Goal: Download file/media

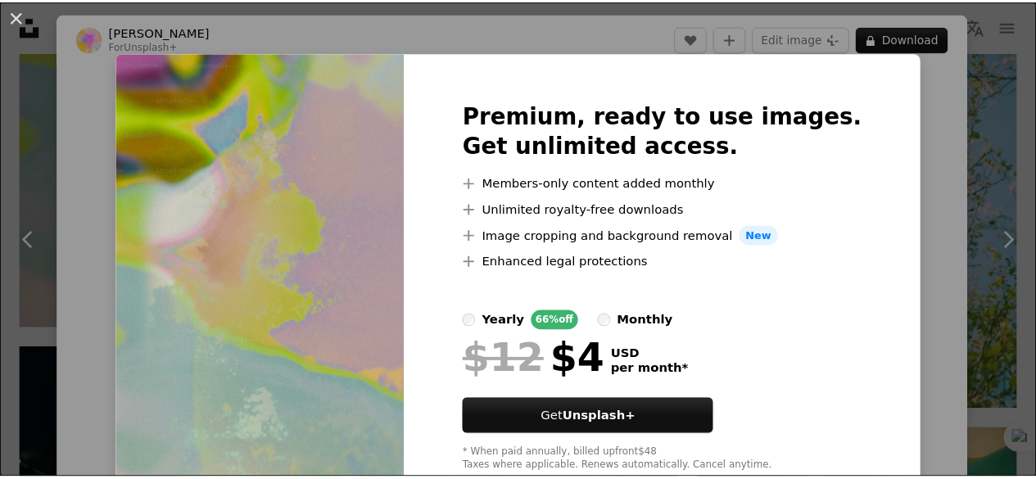
scroll to position [68, 0]
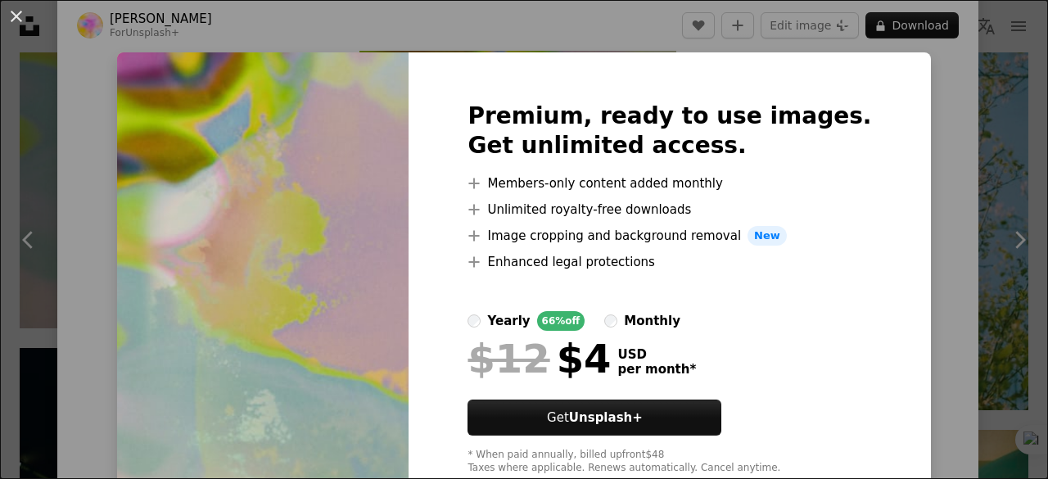
click at [944, 76] on div "An X shape Premium, ready to use images. Get unlimited access. A plus sign Memb…" at bounding box center [524, 239] width 1048 height 479
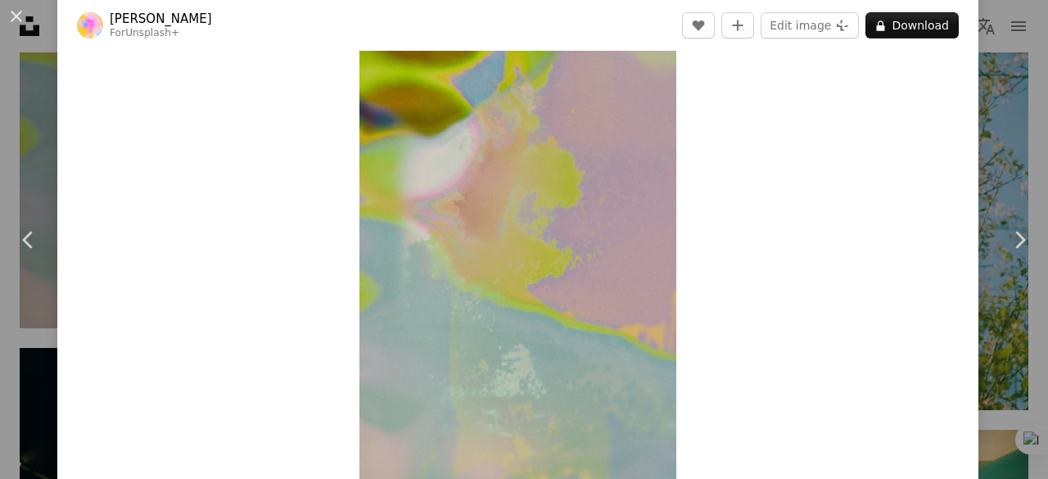
click at [839, 151] on div "Zoom in" at bounding box center [518, 242] width 922 height 492
click at [883, 63] on div "Zoom in" at bounding box center [518, 242] width 922 height 492
click at [880, 61] on div "Zoom in" at bounding box center [518, 242] width 922 height 492
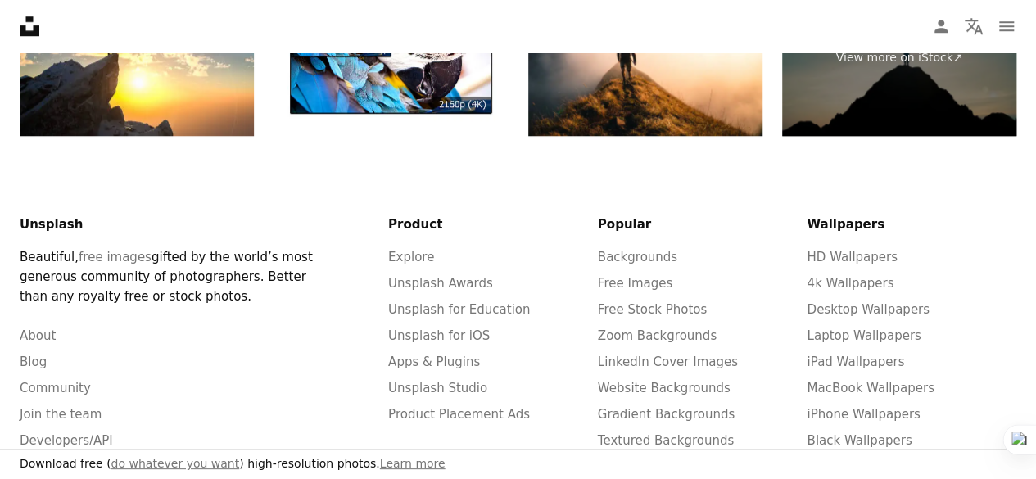
scroll to position [3841, 0]
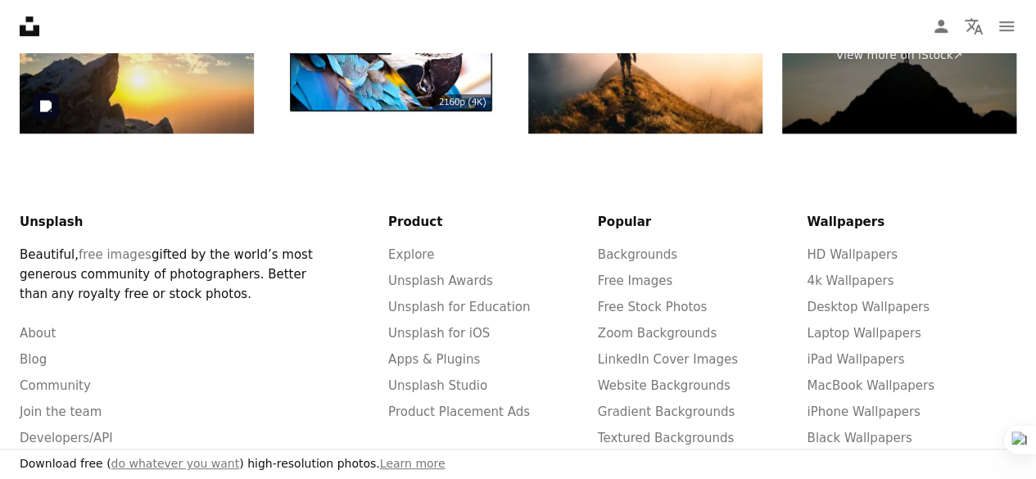
click at [178, 75] on img at bounding box center [137, 56] width 234 height 156
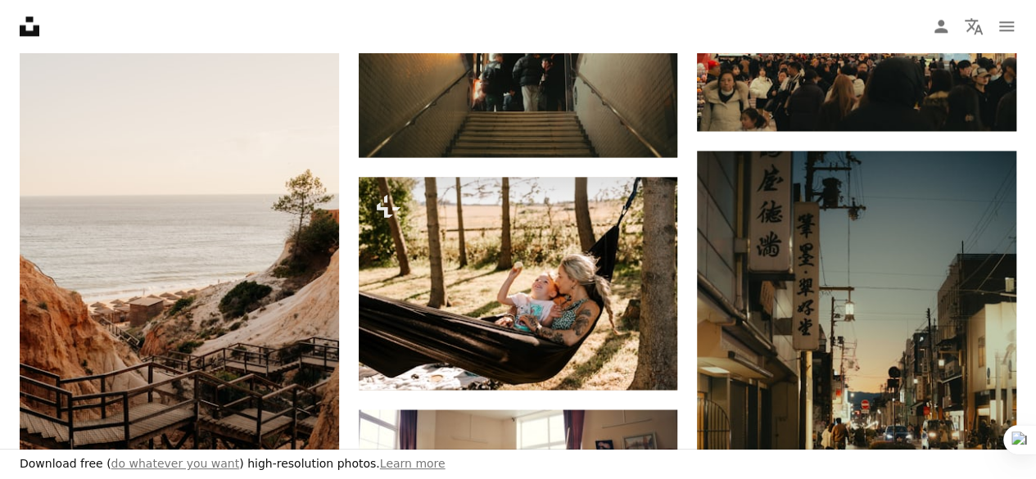
scroll to position [817, 0]
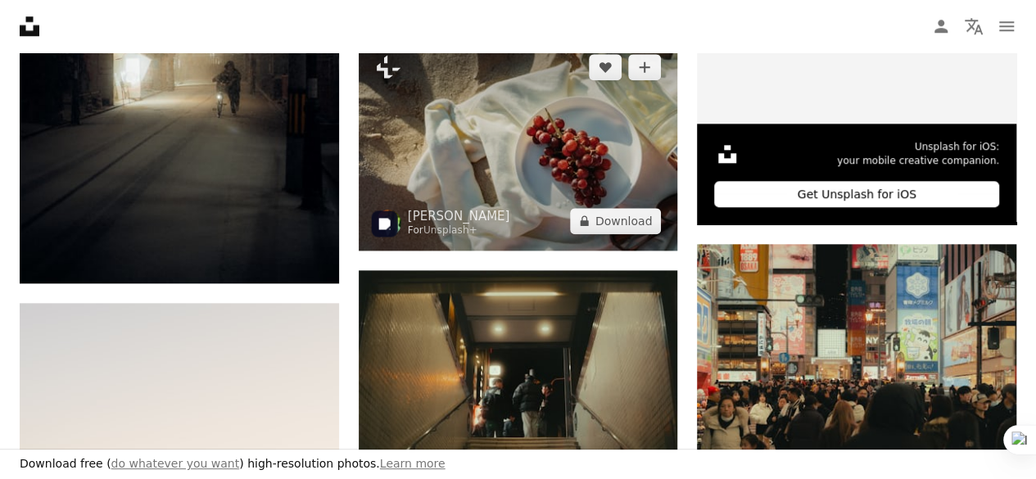
click at [550, 160] on img at bounding box center [518, 144] width 319 height 213
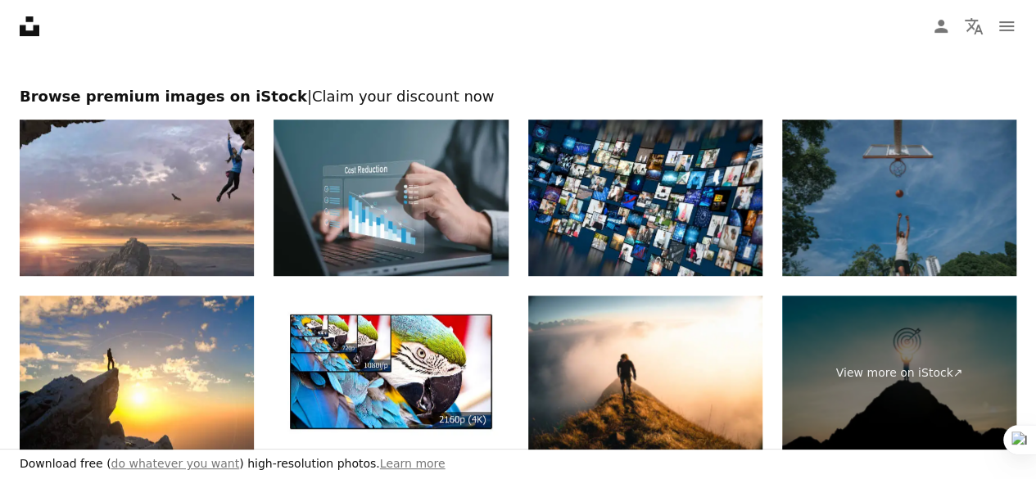
scroll to position [3556, 0]
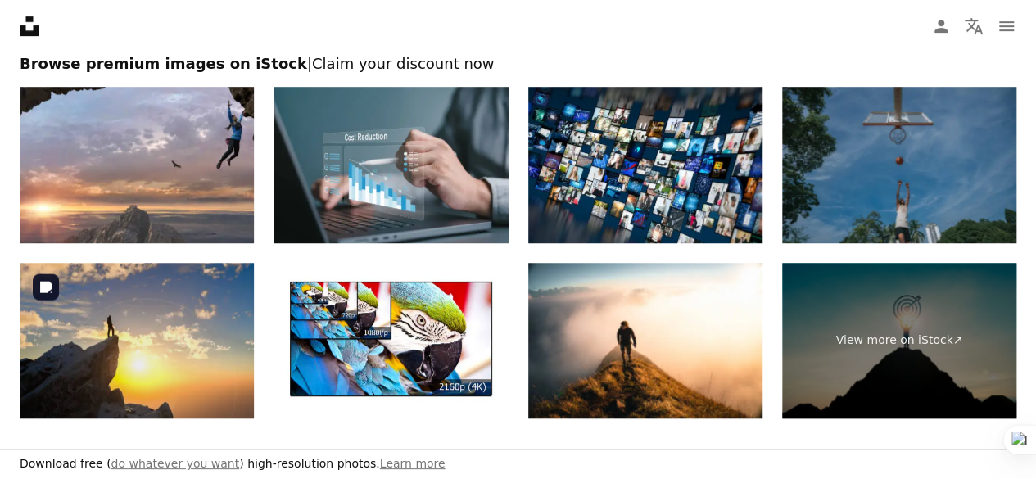
click at [171, 387] on img at bounding box center [137, 341] width 234 height 156
